Goal: Find specific page/section: Find specific page/section

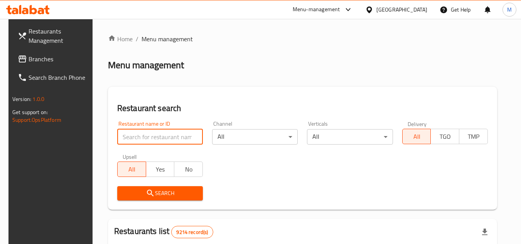
click at [172, 129] on input "search" at bounding box center [160, 136] width 86 height 15
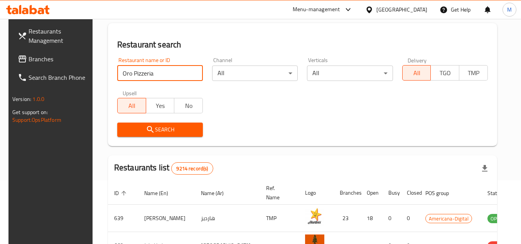
click button "Search" at bounding box center [160, 130] width 86 height 14
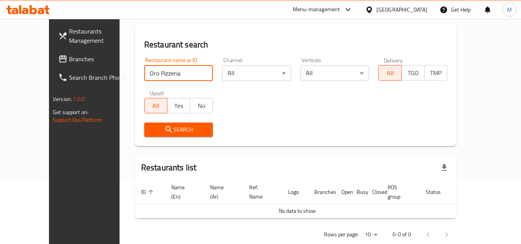
click at [144, 73] on input "Oro Pizzeria" at bounding box center [178, 73] width 69 height 15
paste input "ne Butter Chicken,"
type input "One Butter Chicken"
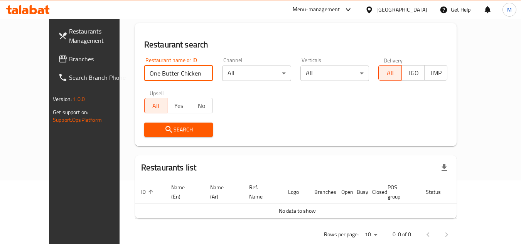
click button "Search" at bounding box center [178, 130] width 69 height 14
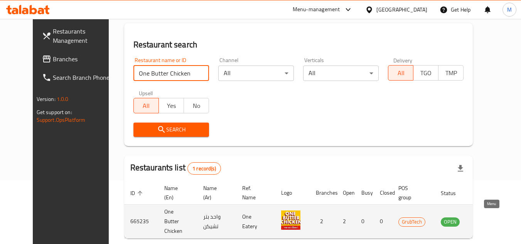
click at [491, 217] on icon "enhanced table" at bounding box center [486, 221] width 9 height 9
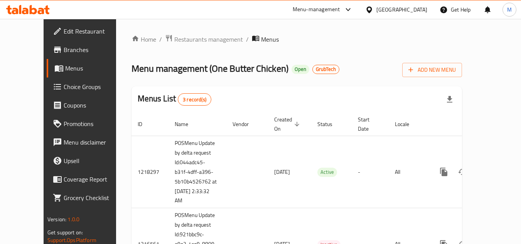
click at [64, 49] on span "Branches" at bounding box center [94, 49] width 61 height 9
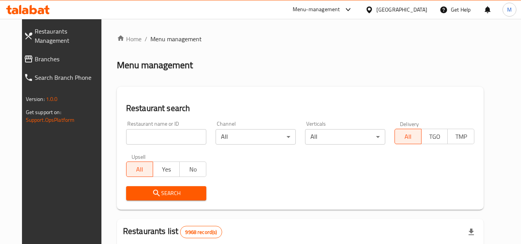
click at [174, 137] on input "search" at bounding box center [166, 136] width 80 height 15
paste input "699618"
type input "699618"
click button "Search" at bounding box center [166, 193] width 80 height 14
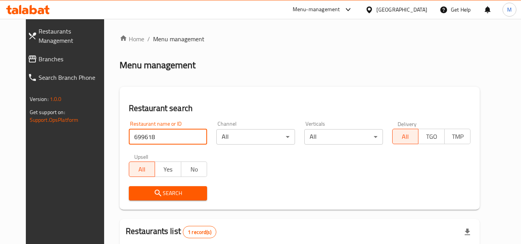
scroll to position [93, 0]
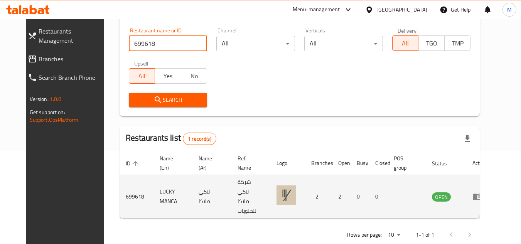
click at [481, 196] on icon "enhanced table" at bounding box center [479, 197] width 3 height 3
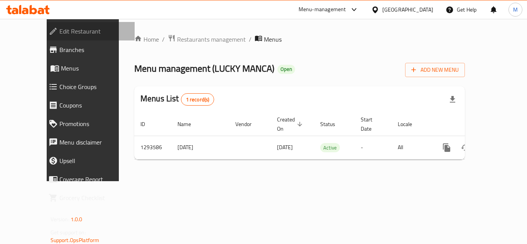
click at [64, 29] on span "Edit Restaurant" at bounding box center [93, 31] width 69 height 9
